Goal: Task Accomplishment & Management: Manage account settings

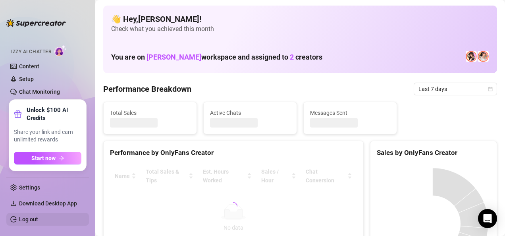
click at [37, 216] on link "Log out" at bounding box center [28, 219] width 19 height 6
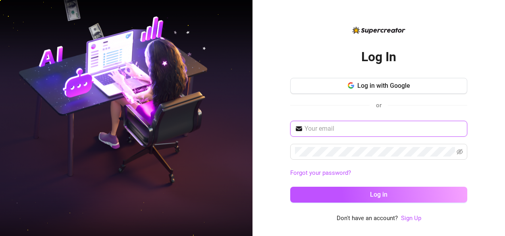
click at [381, 130] on input "text" at bounding box center [384, 129] width 158 height 10
type input "girlafrican57@gmail.com"
click at [343, 169] on link "Forgot your password?" at bounding box center [320, 172] width 61 height 7
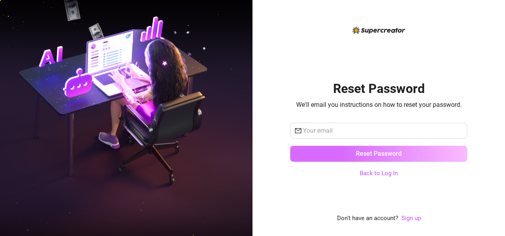
click at [356, 152] on span "Reset Password" at bounding box center [379, 154] width 46 height 8
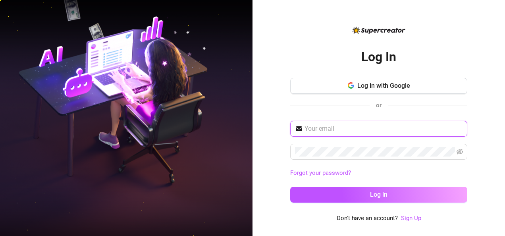
click at [380, 126] on input "text" at bounding box center [384, 129] width 158 height 10
type input "girlafrican57@gmail.com"
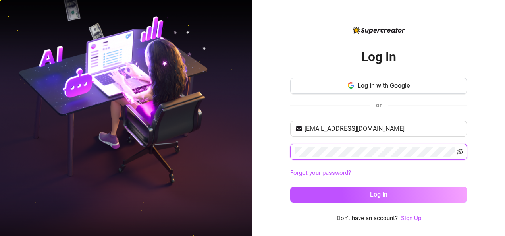
click at [461, 151] on icon "eye-invisible" at bounding box center [460, 152] width 6 height 6
click at [459, 152] on icon "eye" at bounding box center [460, 151] width 6 height 5
click at [459, 151] on icon "eye-invisible" at bounding box center [460, 152] width 6 height 6
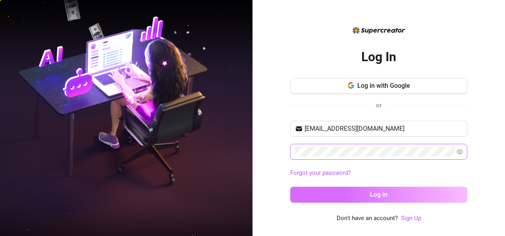
click at [407, 191] on button "Log in" at bounding box center [378, 195] width 177 height 16
